Goal: Browse casually: Explore the website without a specific task or goal

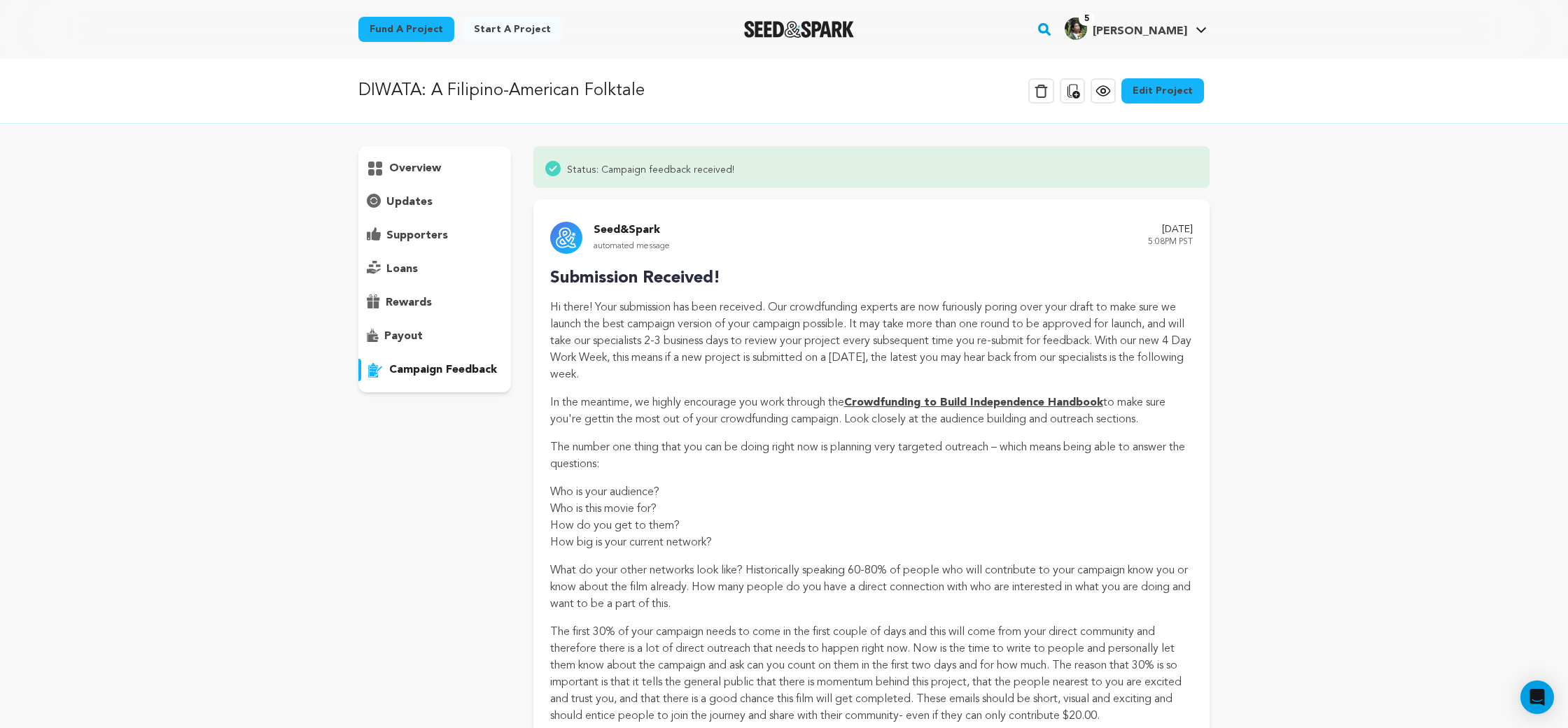
scroll to position [1368, 0]
